Goal: Obtain resource: Obtain resource

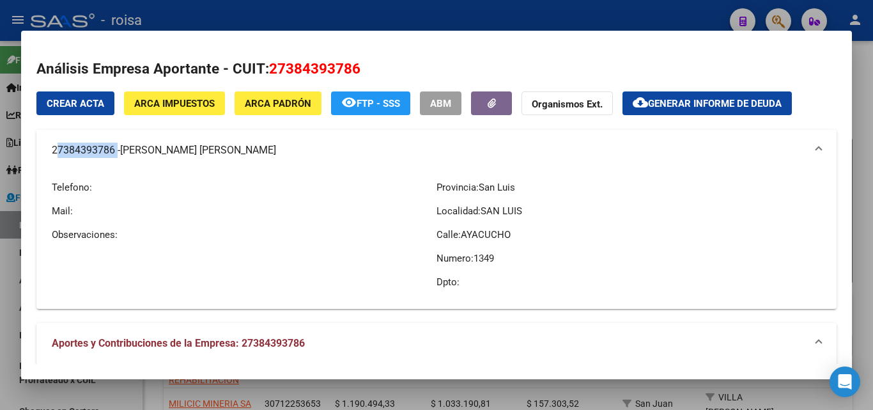
scroll to position [318, 0]
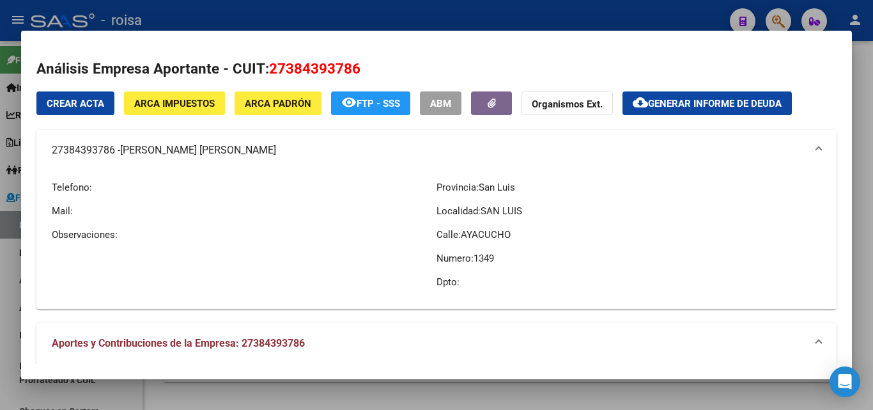
click at [5, 267] on div at bounding box center [436, 205] width 873 height 410
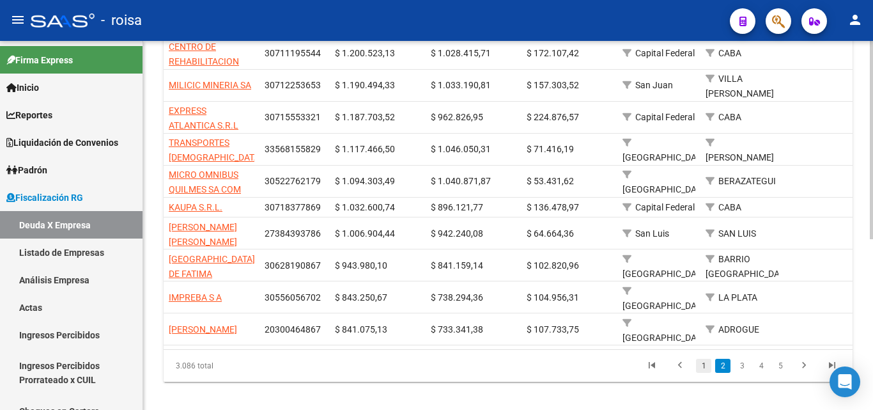
click at [701, 359] on link "1" at bounding box center [703, 366] width 15 height 14
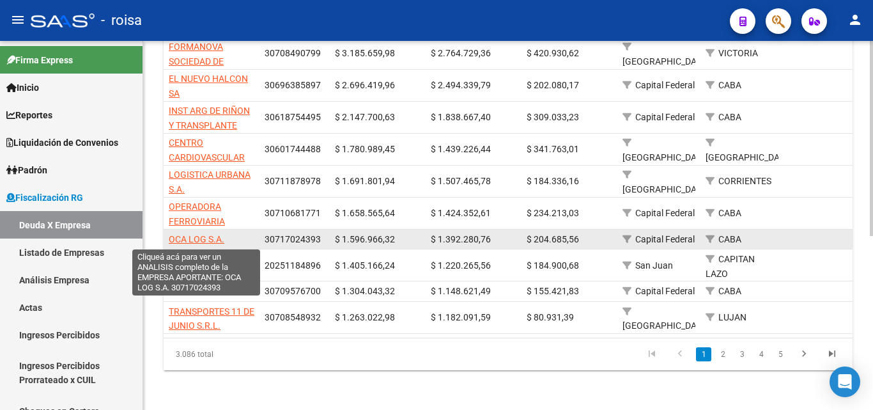
click at [195, 236] on span "OCA LOG S.A." at bounding box center [197, 239] width 56 height 10
type textarea "30717024393"
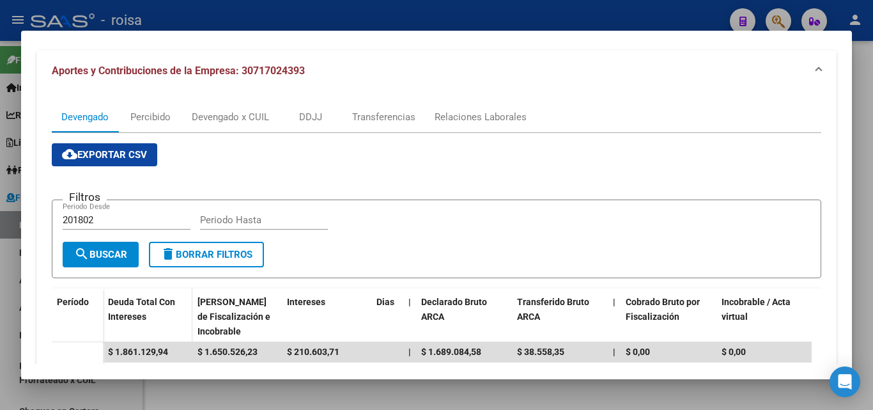
scroll to position [128, 0]
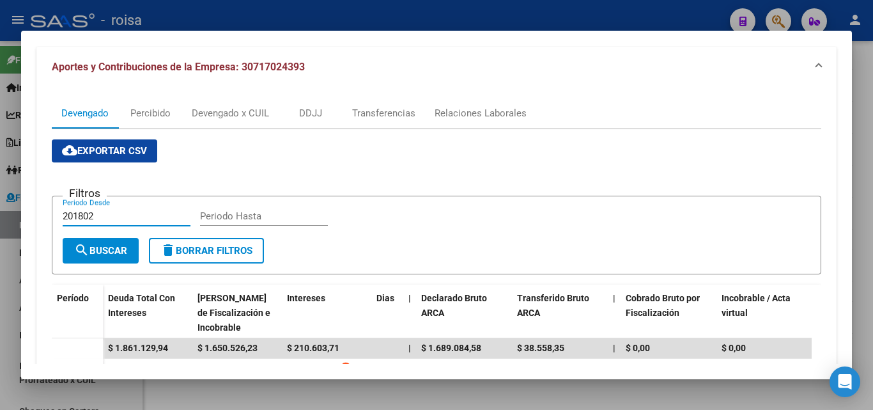
click at [104, 213] on input "201802" at bounding box center [127, 216] width 128 height 12
type input "202501"
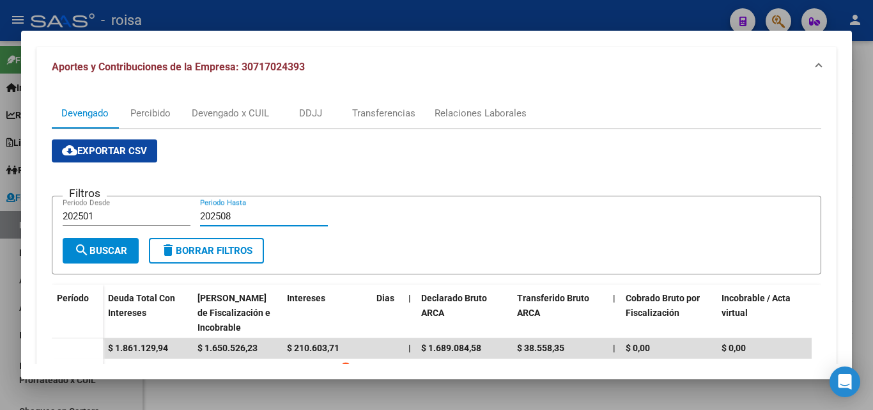
type input "202508"
click at [109, 253] on span "search Buscar" at bounding box center [100, 251] width 53 height 12
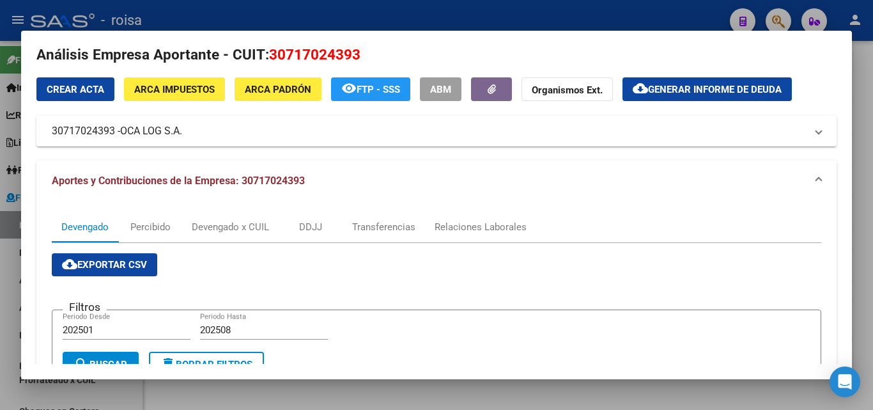
scroll to position [0, 0]
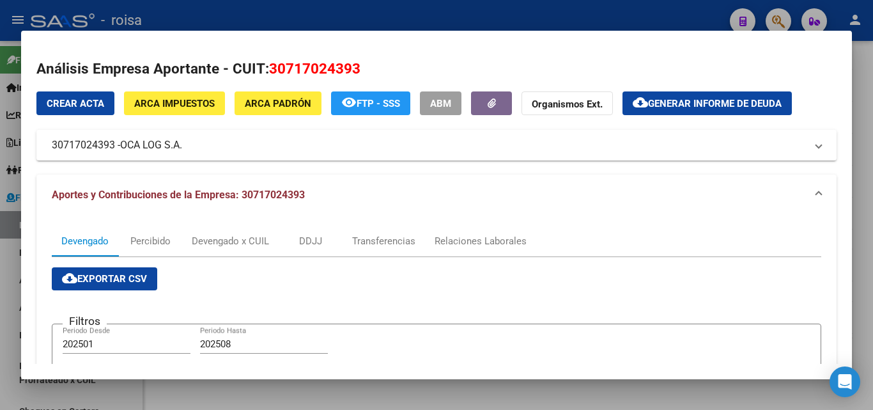
click at [729, 107] on span "Generar informe de deuda" at bounding box center [715, 104] width 134 height 12
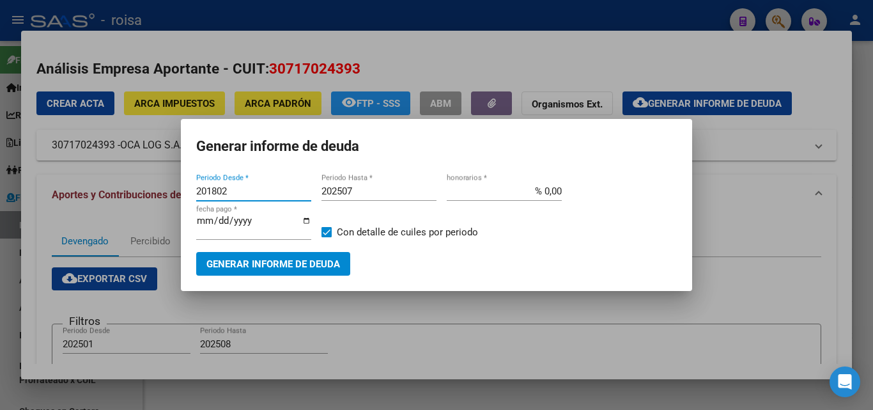
click at [234, 191] on input "201802" at bounding box center [253, 191] width 115 height 12
type input "202501"
click at [359, 187] on input "202507" at bounding box center [379, 191] width 115 height 12
type input "202508"
click at [543, 188] on input "% 0,00" at bounding box center [504, 191] width 115 height 12
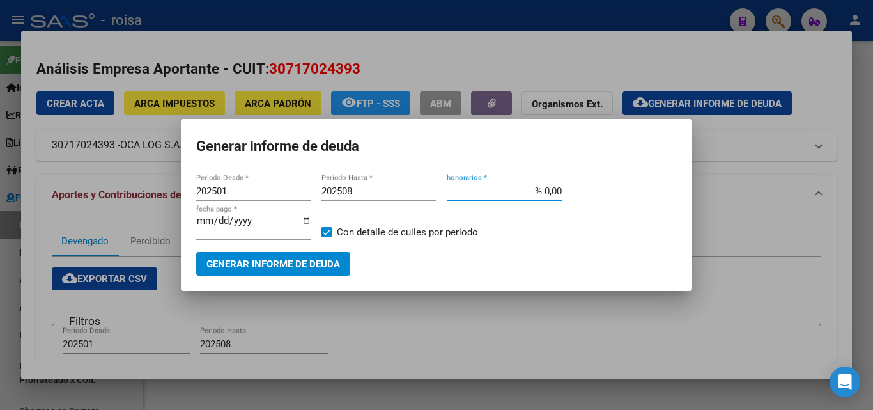
type input "% 10,00"
click at [265, 267] on span "Generar informe de deuda" at bounding box center [274, 264] width 134 height 12
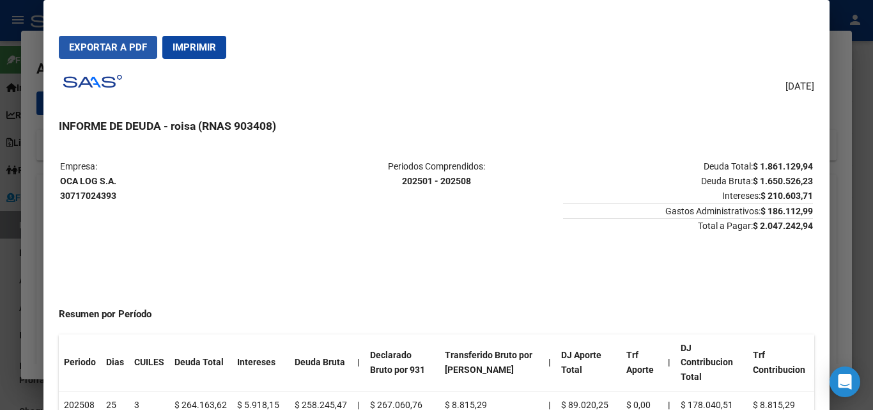
click at [112, 47] on span "Exportar a PDF" at bounding box center [108, 48] width 78 height 12
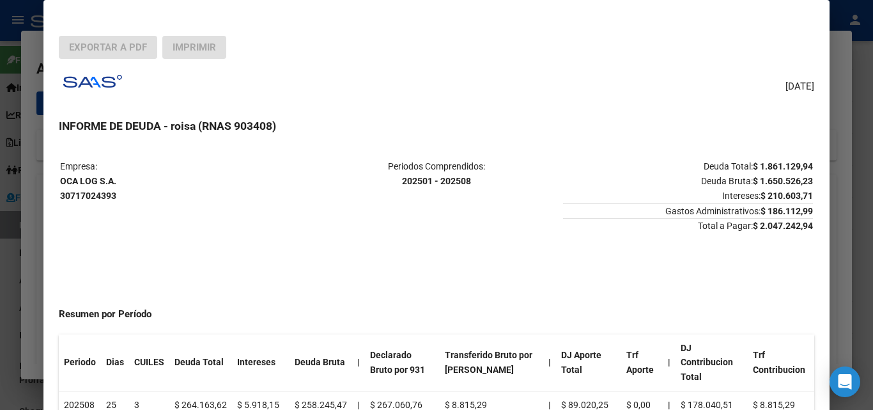
click at [26, 274] on div at bounding box center [436, 205] width 873 height 410
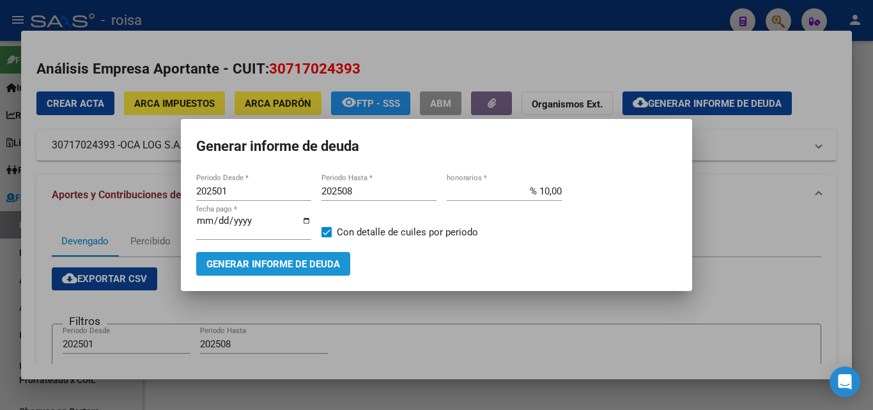
click at [285, 266] on span "Generar informe de deuda" at bounding box center [274, 264] width 134 height 12
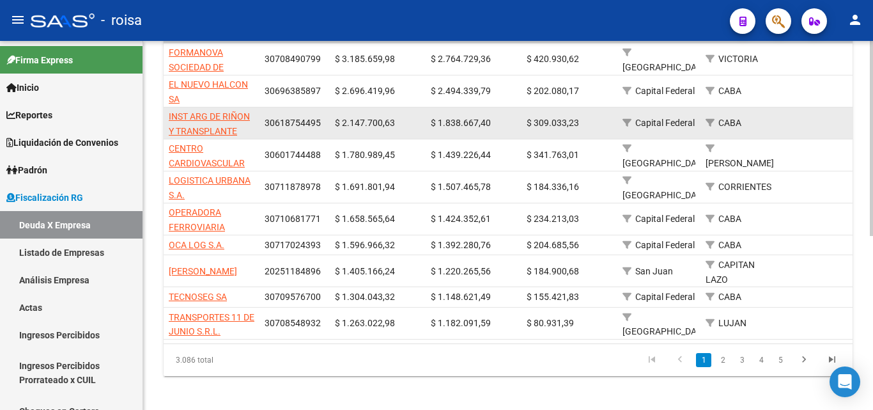
scroll to position [320, 0]
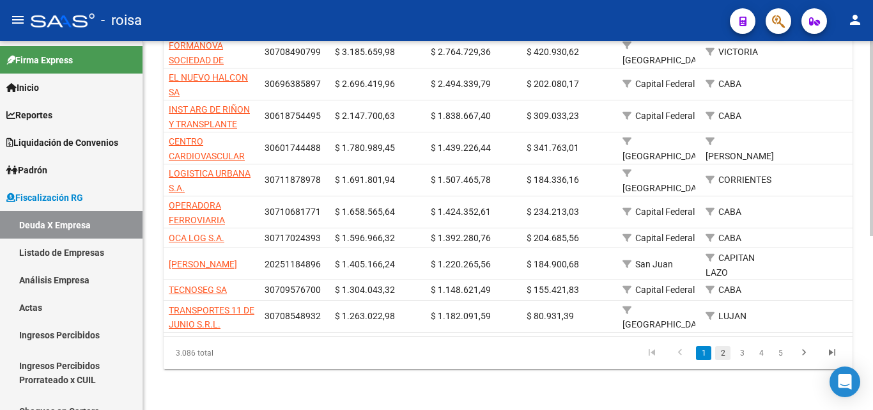
click at [725, 360] on link "2" at bounding box center [722, 353] width 15 height 14
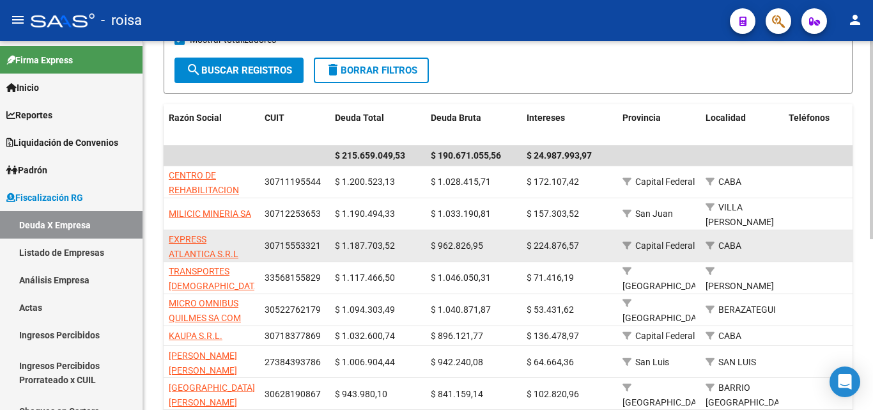
scroll to position [191, 0]
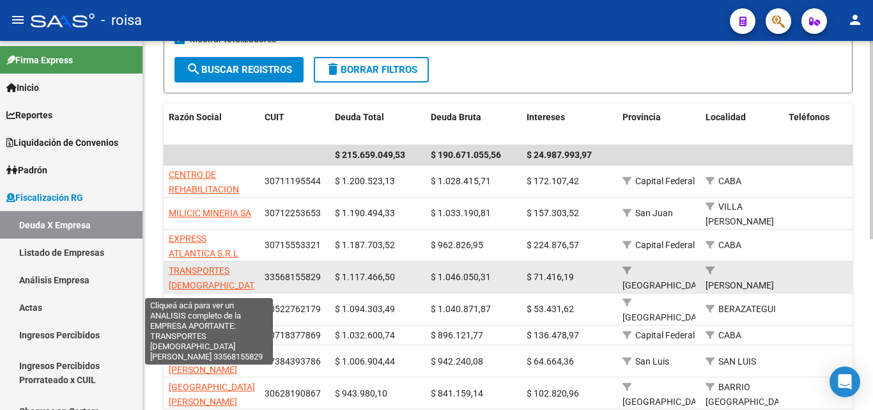
click at [197, 265] on span "TRANSPORTES [DEMOGRAPHIC_DATA][PERSON_NAME][PERSON_NAME]" at bounding box center [215, 285] width 93 height 40
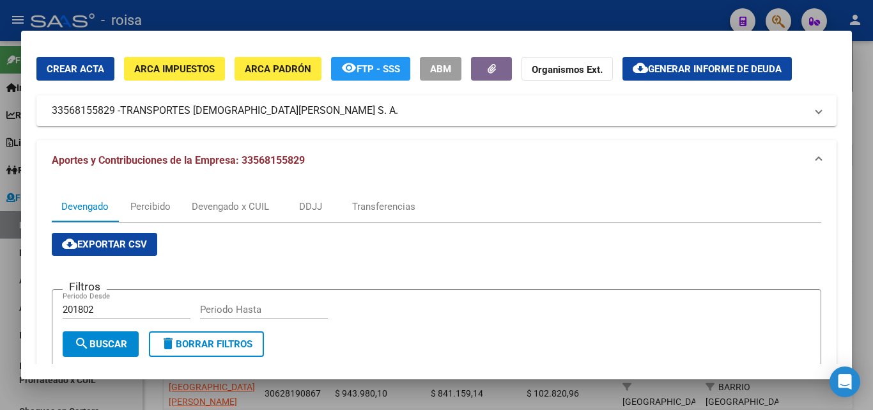
scroll to position [64, 0]
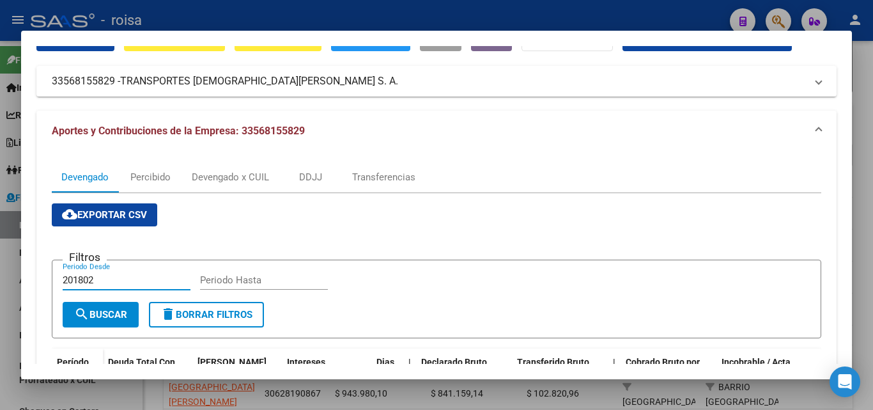
click at [107, 279] on input "201802" at bounding box center [127, 280] width 128 height 12
type input "202501"
type input "202508"
click at [108, 317] on span "search Buscar" at bounding box center [100, 315] width 53 height 12
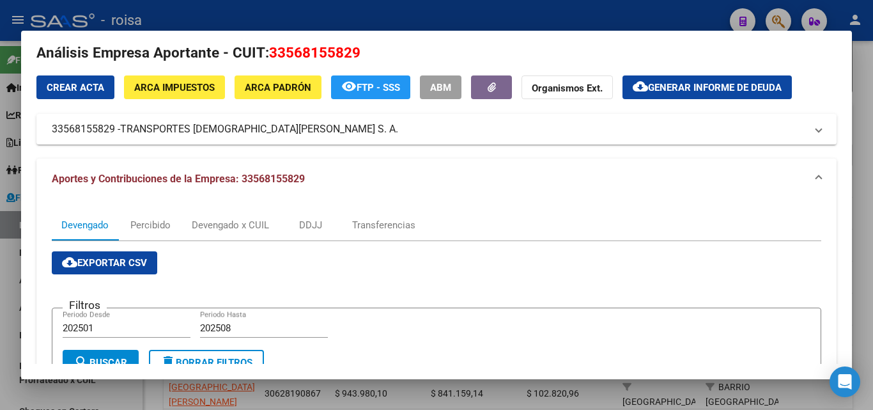
scroll to position [0, 0]
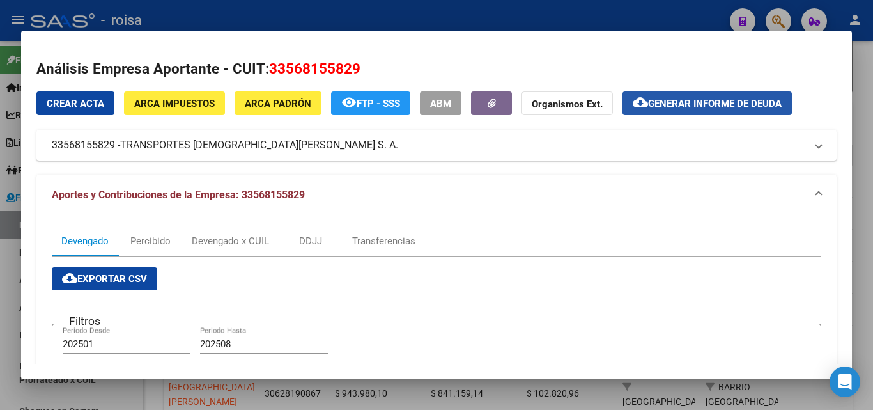
click at [710, 104] on span "Generar informe de deuda" at bounding box center [715, 104] width 134 height 12
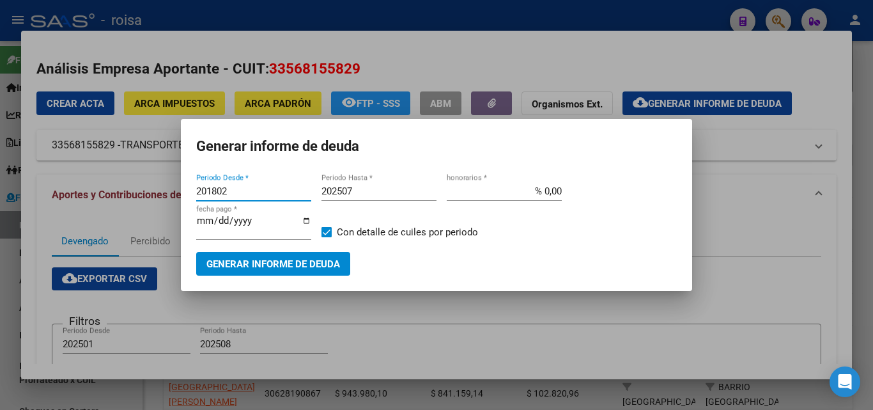
click at [236, 193] on input "201802" at bounding box center [253, 191] width 115 height 12
type input "202501"
click at [358, 186] on input "202507" at bounding box center [379, 191] width 115 height 12
click at [543, 188] on input "% 0,00" at bounding box center [504, 191] width 115 height 12
type input "% 10,00"
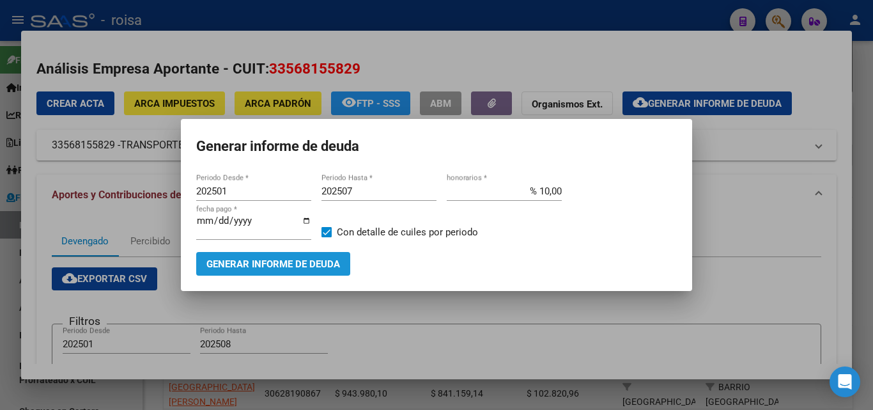
click at [292, 264] on span "Generar informe de deuda" at bounding box center [274, 264] width 134 height 12
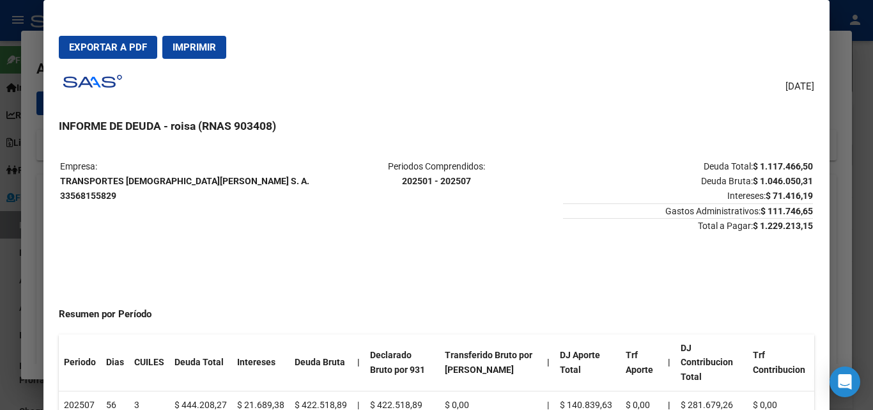
click at [107, 47] on span "Exportar a PDF" at bounding box center [108, 48] width 78 height 12
click at [38, 239] on div at bounding box center [436, 205] width 873 height 410
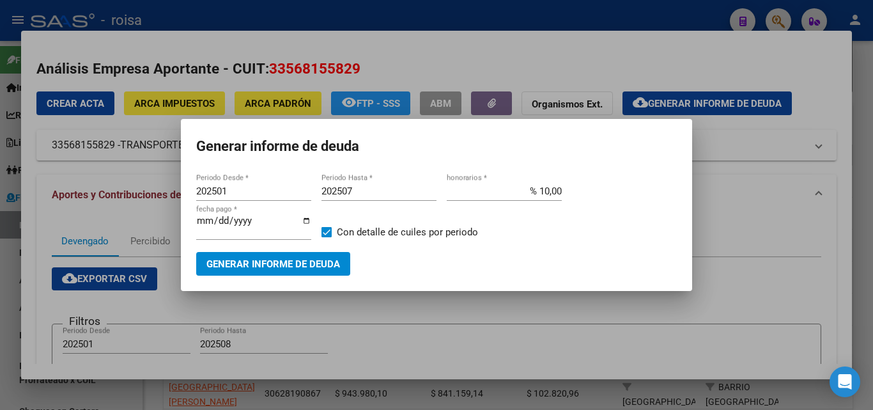
click at [7, 298] on div at bounding box center [436, 205] width 873 height 410
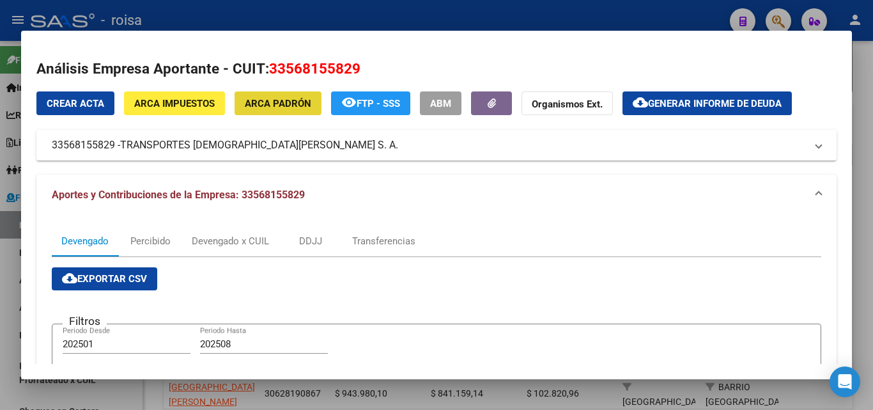
click at [276, 99] on span "ARCA Padrón" at bounding box center [278, 104] width 66 height 12
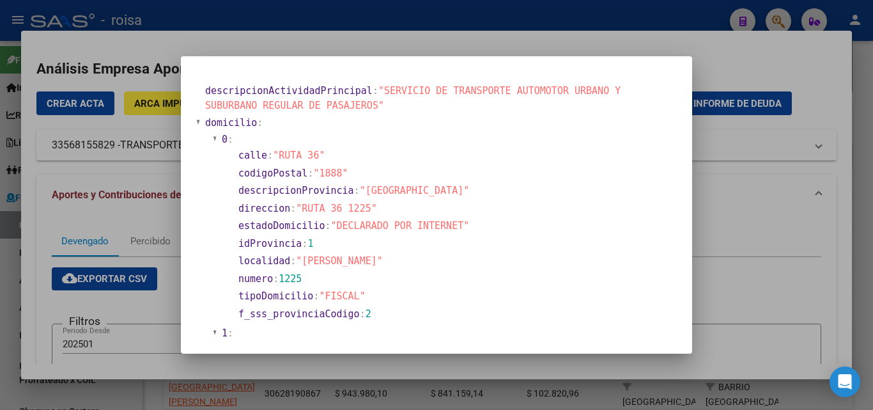
click at [38, 219] on div at bounding box center [436, 205] width 873 height 410
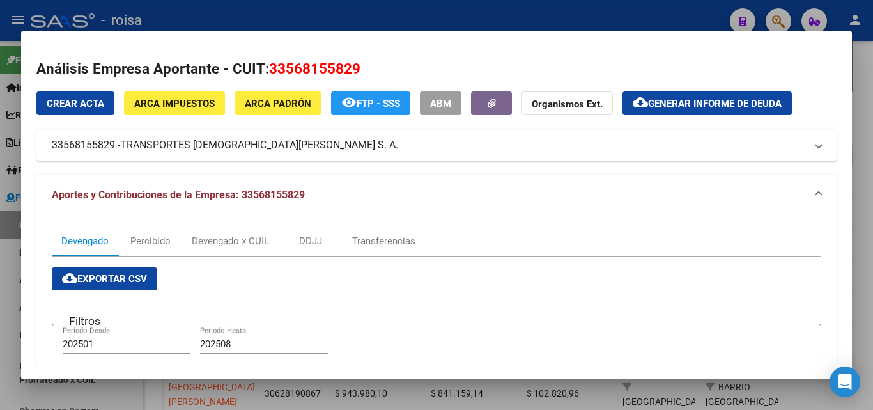
drag, startPoint x: 48, startPoint y: 146, endPoint x: 114, endPoint y: 146, distance: 66.5
click at [114, 146] on mat-expansion-panel-header "33568155829 - TRANSPORTES SAN JUAN BAUTISTA S. A." at bounding box center [436, 145] width 801 height 31
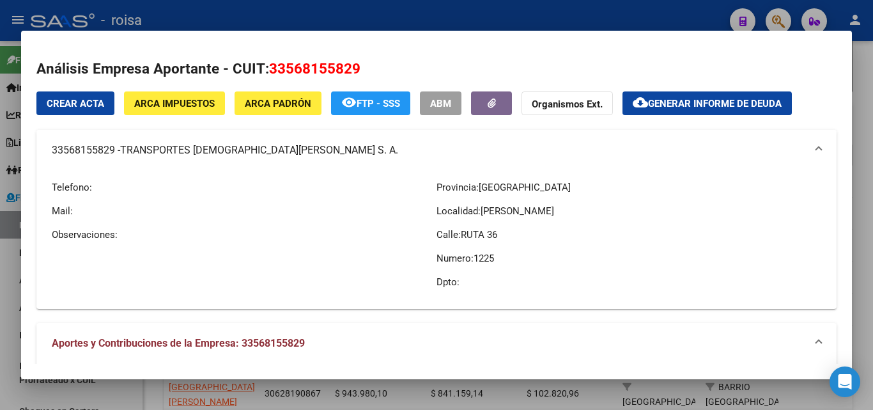
copy mat-panel-title "33568155829"
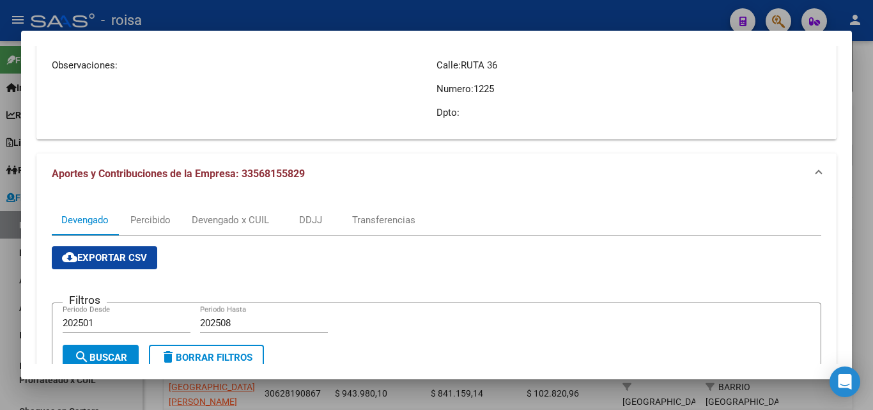
scroll to position [192, 0]
